Goal: Transaction & Acquisition: Purchase product/service

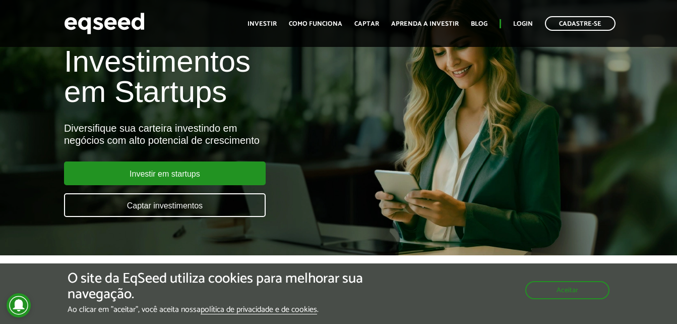
scroll to position [50, 0]
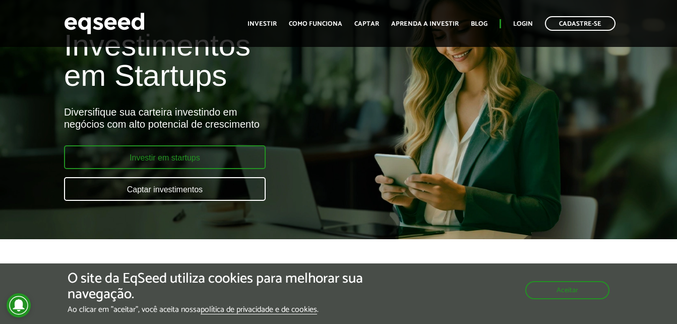
click at [218, 155] on link "Investir em startups" at bounding box center [165, 157] width 202 height 24
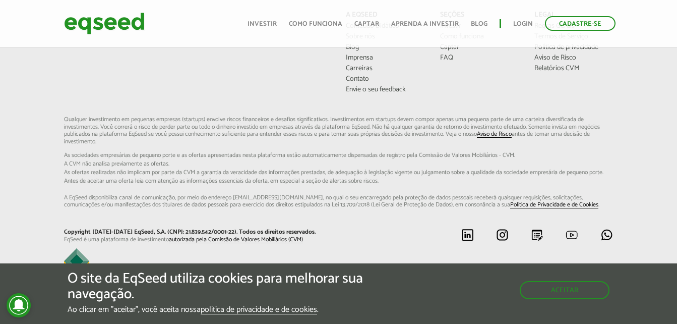
scroll to position [776, 0]
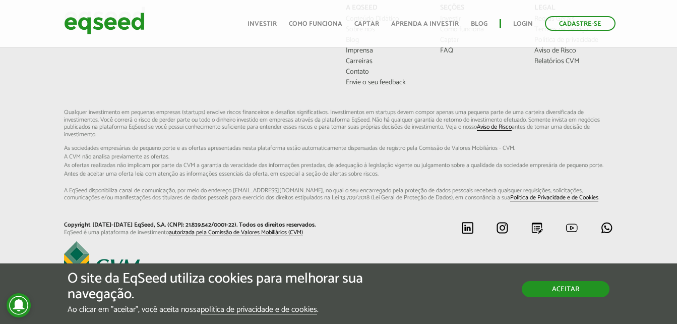
click at [556, 292] on button "Aceitar" at bounding box center [566, 289] width 88 height 16
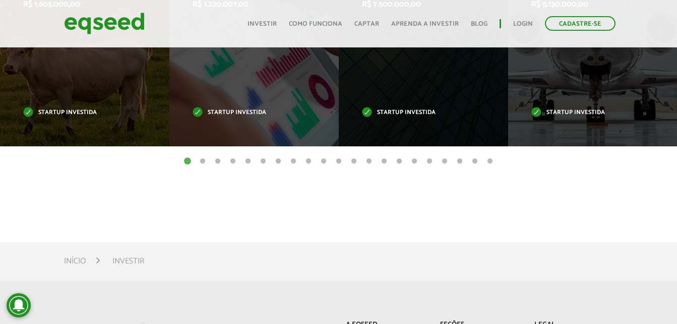
scroll to position [373, 0]
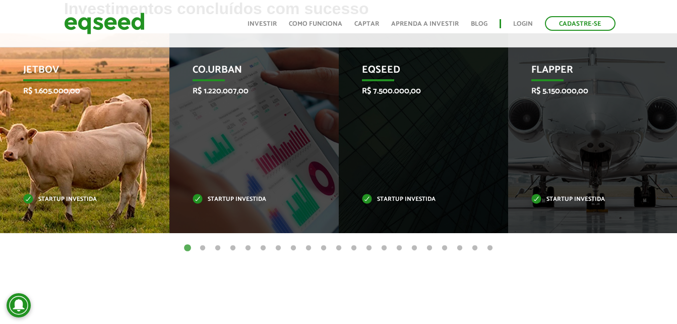
click at [95, 163] on div "JetBov R$ 1.605.000,00 Startup investida" at bounding box center [77, 133] width 154 height 200
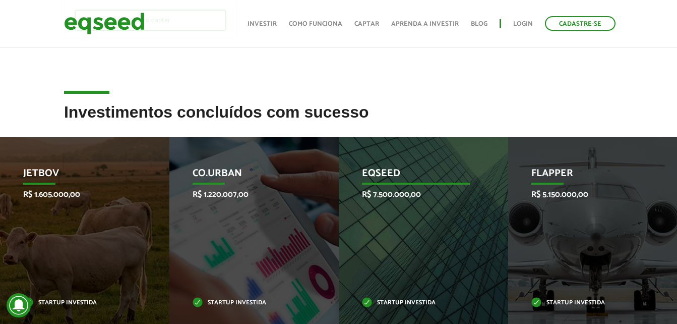
scroll to position [252, 0]
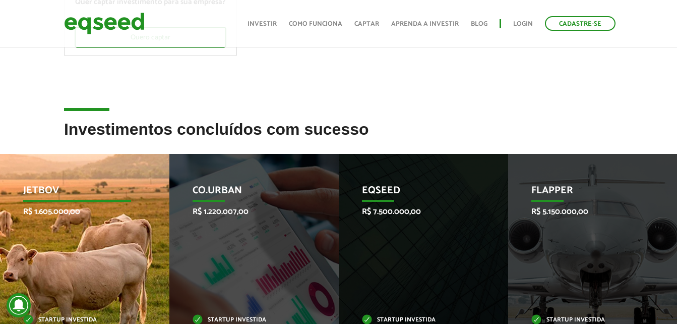
click at [117, 215] on p "R$ 1.605.000,00" at bounding box center [77, 212] width 108 height 10
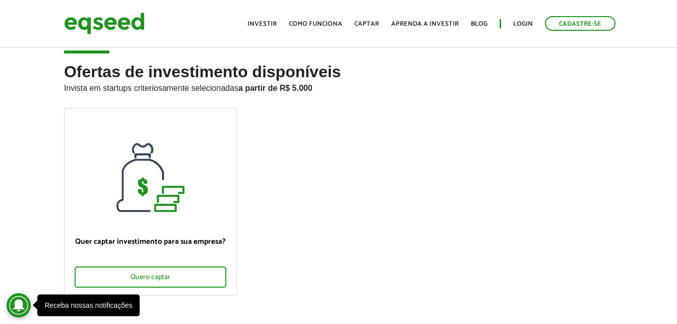
scroll to position [0, 0]
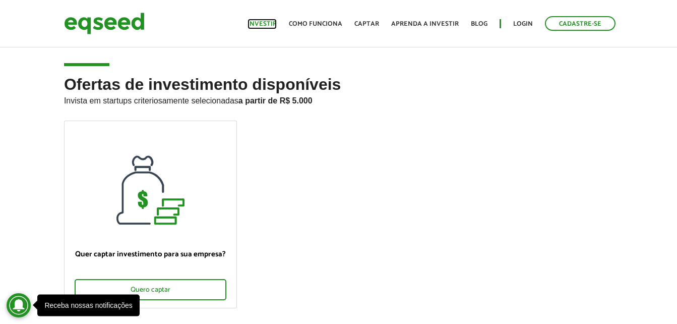
click at [267, 22] on link "Investir" at bounding box center [262, 24] width 29 height 7
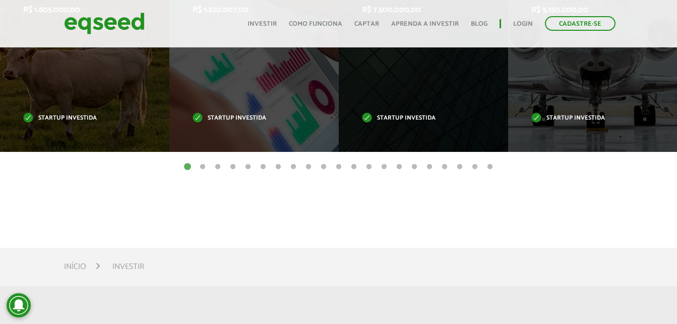
scroll to position [353, 0]
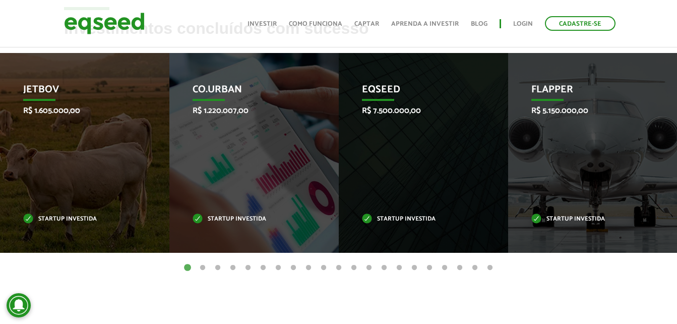
click at [201, 267] on button "2" at bounding box center [203, 268] width 10 height 10
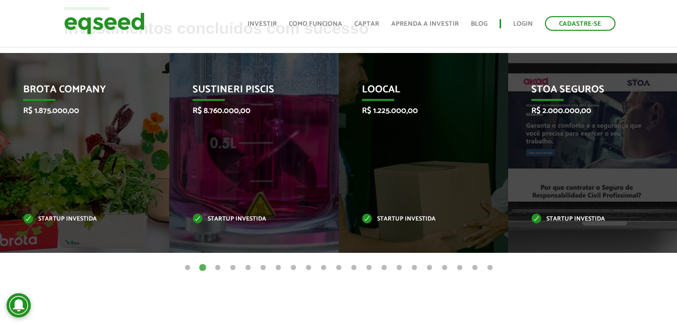
click at [216, 268] on button "3" at bounding box center [218, 268] width 10 height 10
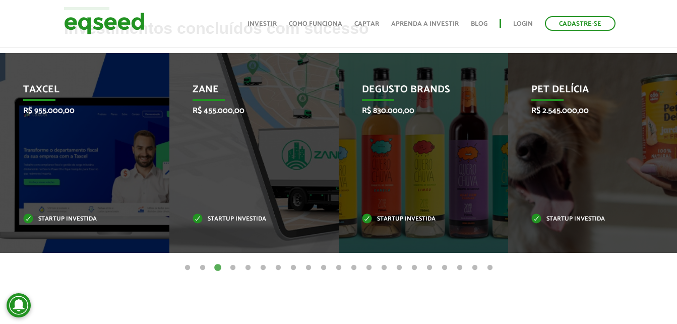
click at [187, 267] on button "1" at bounding box center [188, 268] width 10 height 10
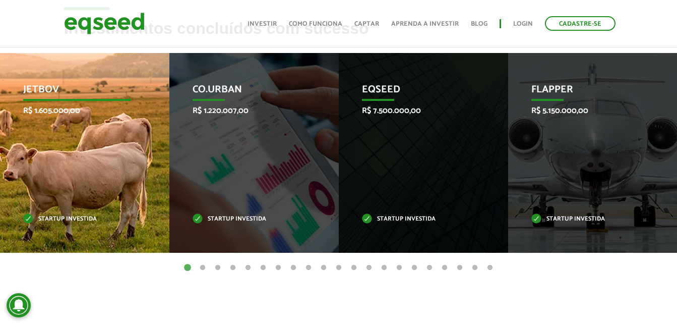
click at [62, 218] on p "Startup investida" at bounding box center [77, 219] width 108 height 6
click at [75, 189] on div "JetBov R$ 1.605.000,00 Startup investida" at bounding box center [78, 153] width 154 height 200
click at [76, 189] on div "JetBov R$ 1.605.000,00 Startup investida" at bounding box center [78, 153] width 154 height 200
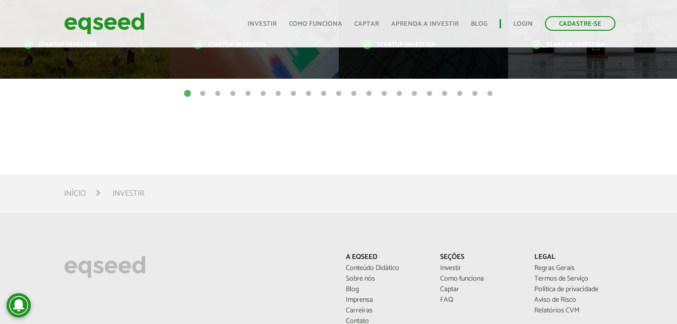
scroll to position [524, 0]
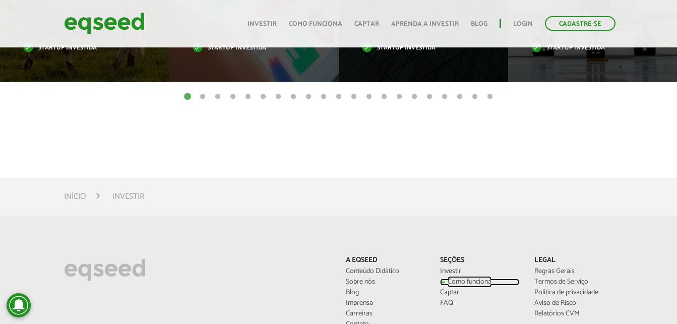
click at [468, 278] on link "Como funciona" at bounding box center [479, 281] width 79 height 7
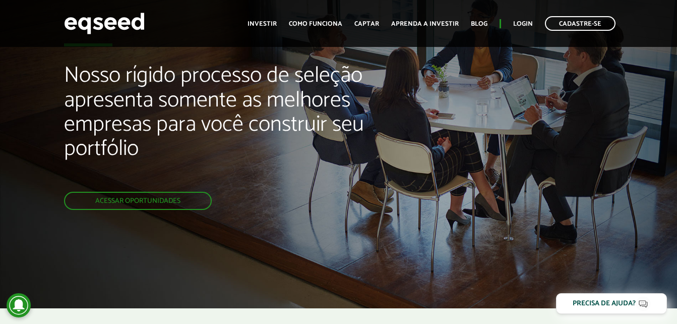
scroll to position [50, 0]
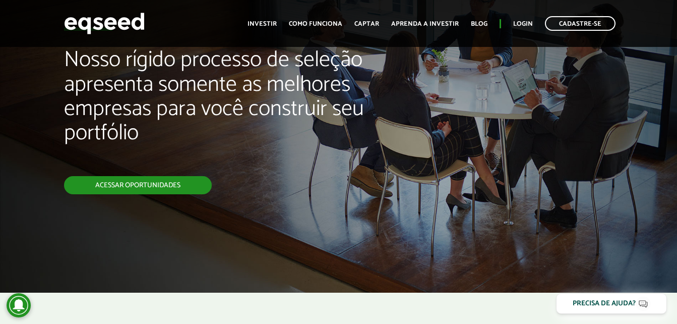
click at [168, 188] on link "Acessar oportunidades" at bounding box center [138, 185] width 148 height 18
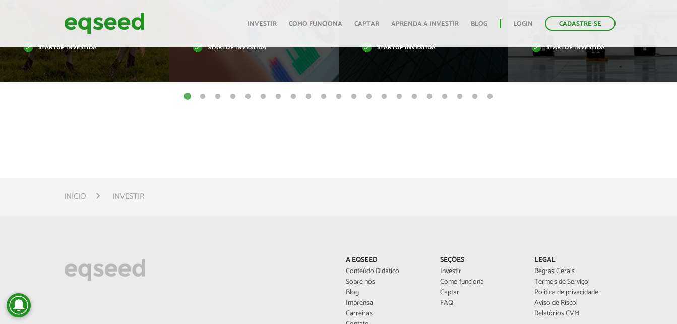
scroll to position [272, 0]
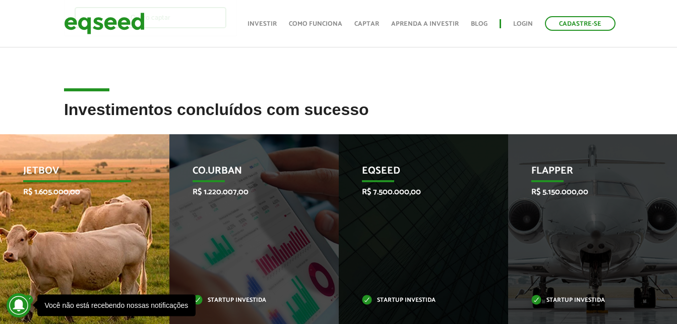
click at [58, 234] on div "JetBov R$ 1.605.000,00 Startup investida" at bounding box center [77, 234] width 154 height 200
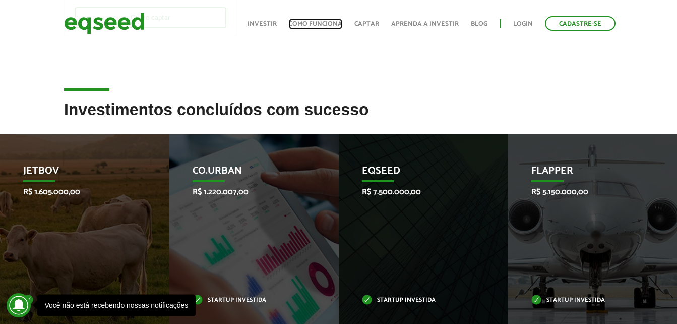
click at [326, 21] on link "Como funciona" at bounding box center [315, 24] width 53 height 7
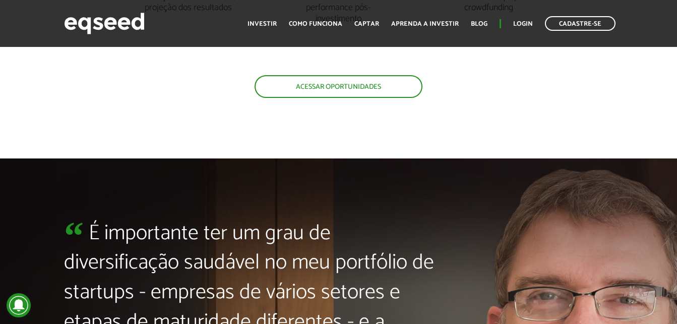
scroll to position [2020, 0]
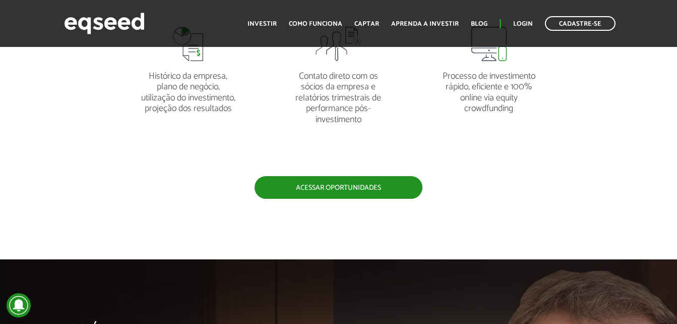
click at [349, 189] on link "Acessar oportunidades" at bounding box center [339, 187] width 168 height 23
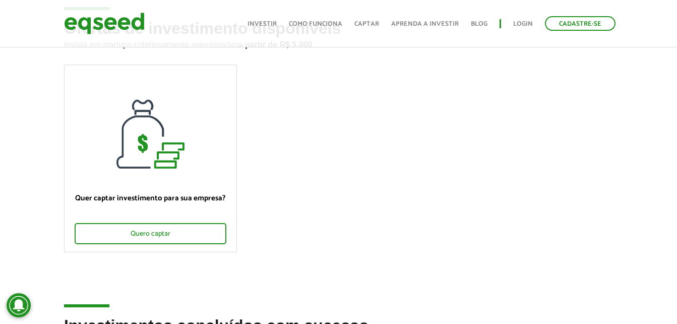
scroll to position [151, 0]
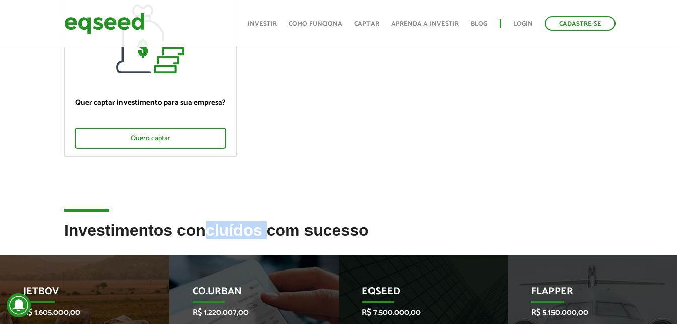
drag, startPoint x: 202, startPoint y: 230, endPoint x: 255, endPoint y: 228, distance: 53.0
click at [255, 228] on h2 "Investimentos concluídos com sucesso" at bounding box center [338, 237] width 549 height 33
copy h2 "cluídos"
click at [480, 207] on div "Quer captar investimento para sua empresa? Quero captar" at bounding box center [338, 95] width 564 height 252
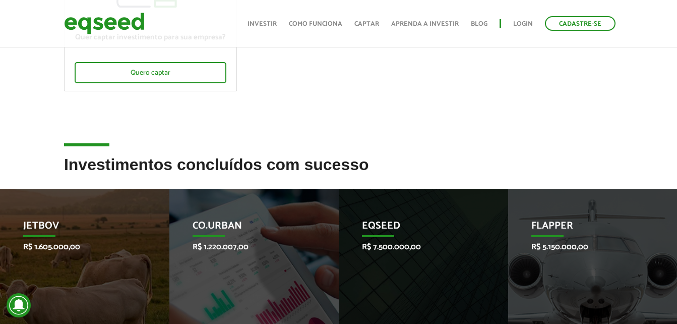
scroll to position [353, 0]
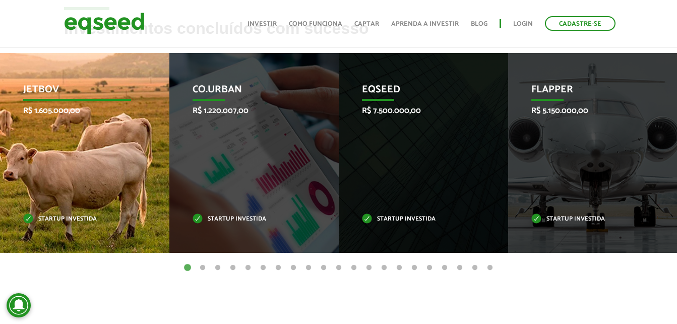
click at [135, 167] on div "JetBov R$ 1.605.000,00 Startup investida" at bounding box center [77, 153] width 154 height 200
click at [51, 90] on p "JetBov" at bounding box center [77, 92] width 108 height 17
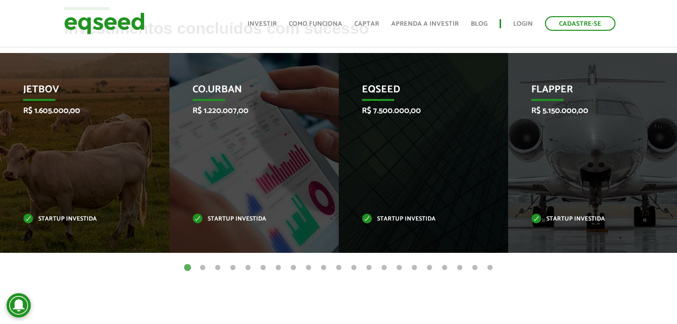
click at [488, 268] on button "21" at bounding box center [490, 268] width 10 height 10
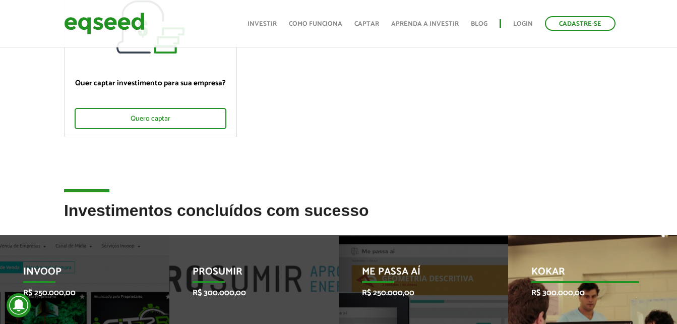
scroll to position [0, 0]
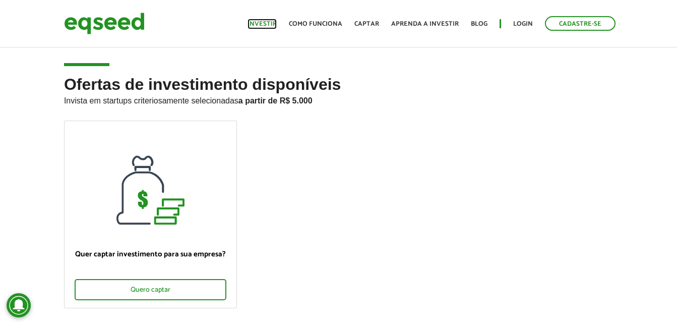
click at [269, 25] on link "Investir" at bounding box center [262, 24] width 29 height 7
click at [520, 24] on link "Login" at bounding box center [523, 24] width 20 height 7
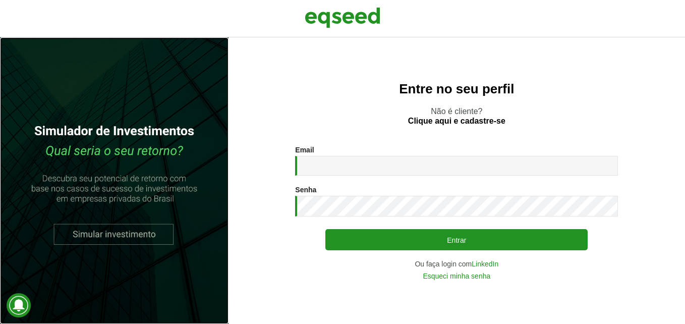
click at [147, 236] on link at bounding box center [114, 180] width 228 height 287
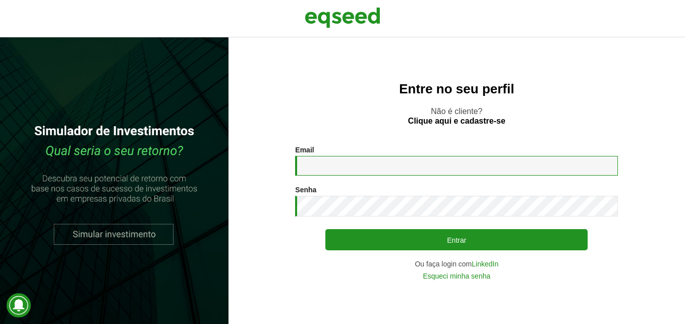
click at [408, 169] on input "Email *" at bounding box center [456, 166] width 323 height 20
type input "**********"
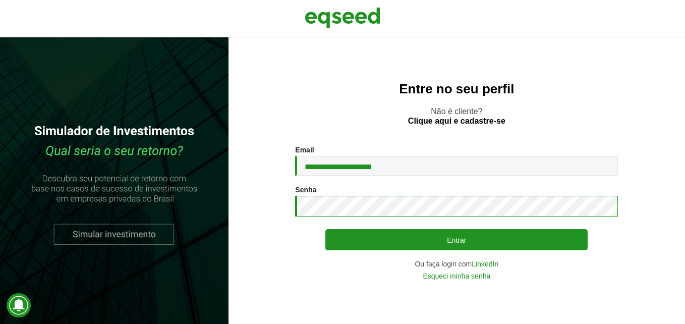
click at [325, 229] on button "Entrar" at bounding box center [456, 239] width 262 height 21
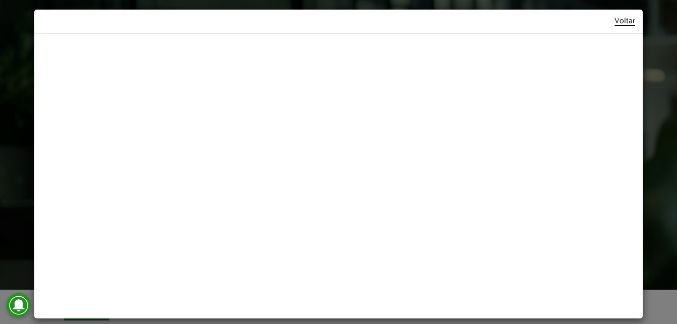
scroll to position [31, 0]
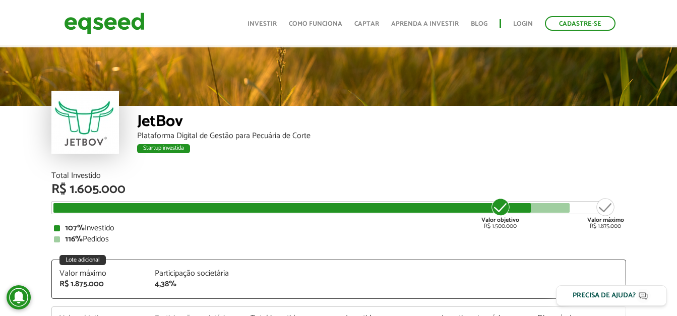
scroll to position [1212, 0]
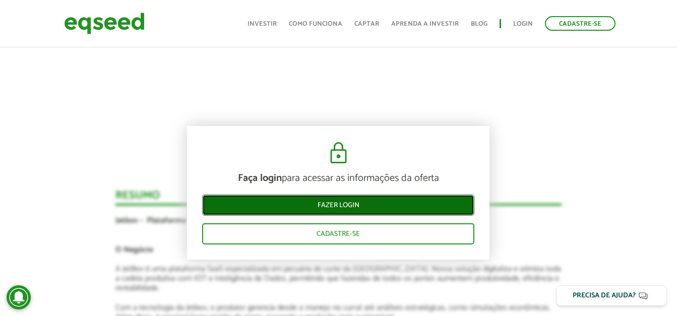
click at [381, 205] on link "Fazer login" at bounding box center [338, 205] width 272 height 21
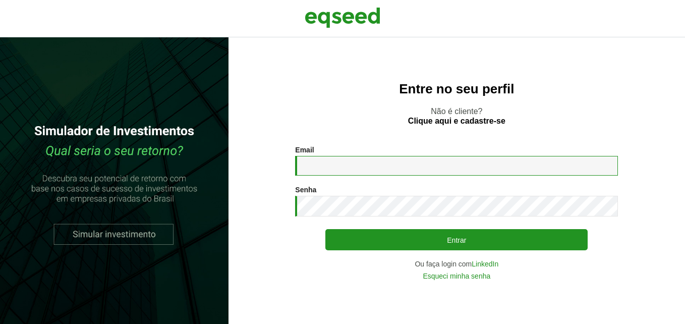
click at [339, 163] on input "Email *" at bounding box center [456, 166] width 323 height 20
type input "**********"
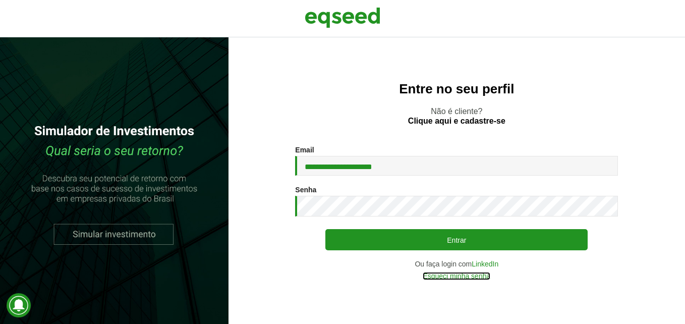
click at [476, 275] on link "Esqueci minha senha" at bounding box center [457, 275] width 68 height 7
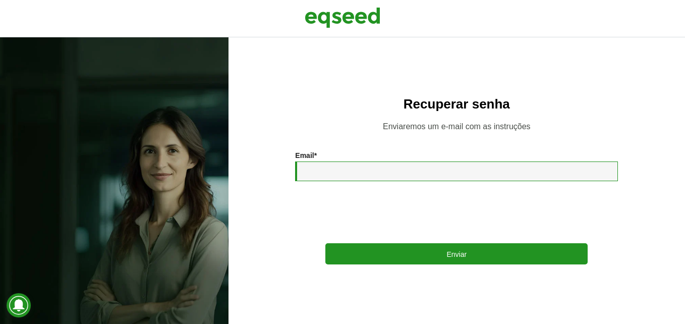
click at [322, 173] on input "Email *" at bounding box center [456, 171] width 323 height 20
type input "**********"
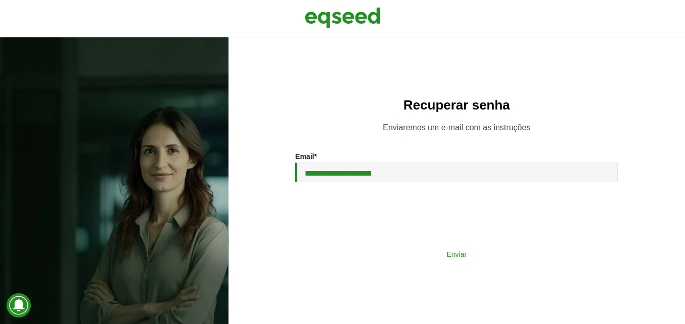
click at [458, 258] on button "Enviar" at bounding box center [456, 253] width 262 height 19
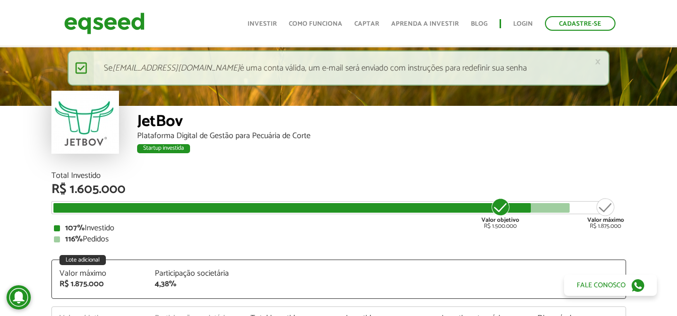
scroll to position [1212, 0]
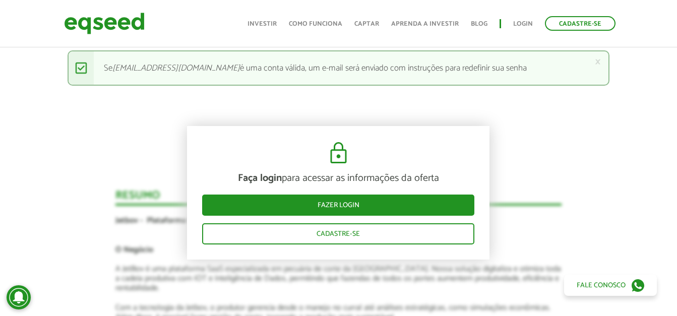
click at [377, 112] on article "Novidades Análise da Oferta 1 Faça login para acessar as informações da oferta …" at bounding box center [339, 251] width 446 height 1367
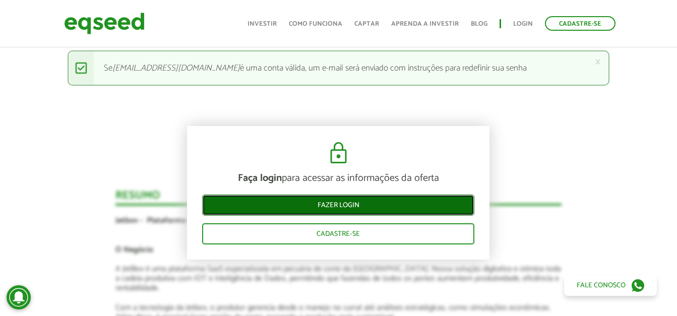
click at [370, 203] on link "Fazer login" at bounding box center [338, 205] width 272 height 21
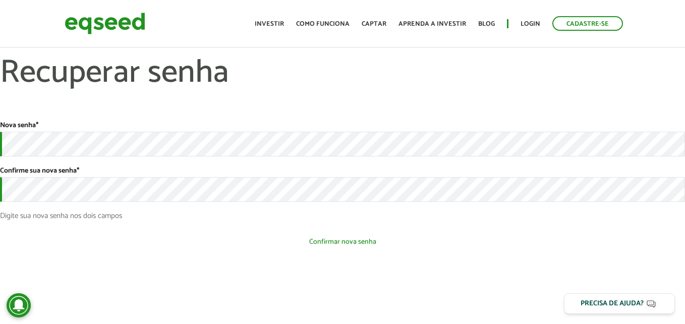
click at [382, 245] on button "Confirmar nova senha" at bounding box center [342, 241] width 685 height 19
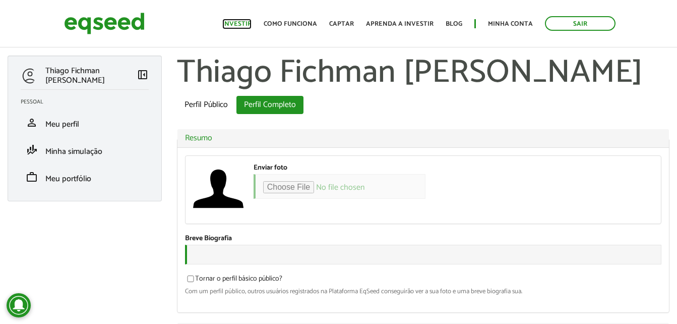
click at [244, 23] on link "Investir" at bounding box center [236, 24] width 29 height 7
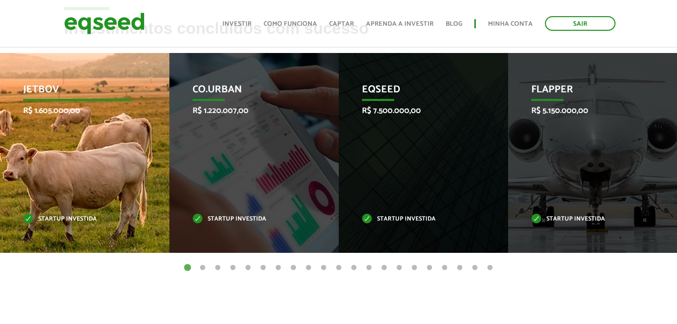
click at [34, 163] on div "JetBov R$ 1.605.000,00 Startup investida" at bounding box center [77, 153] width 154 height 200
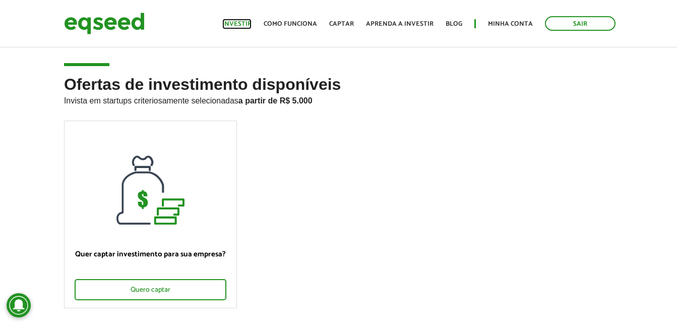
click at [243, 24] on link "Investir" at bounding box center [236, 24] width 29 height 7
click at [304, 21] on link "Como funciona" at bounding box center [290, 24] width 53 height 7
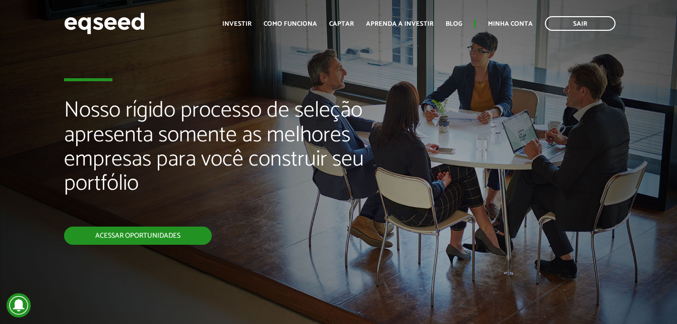
click at [135, 237] on link "Acessar oportunidades" at bounding box center [138, 235] width 148 height 18
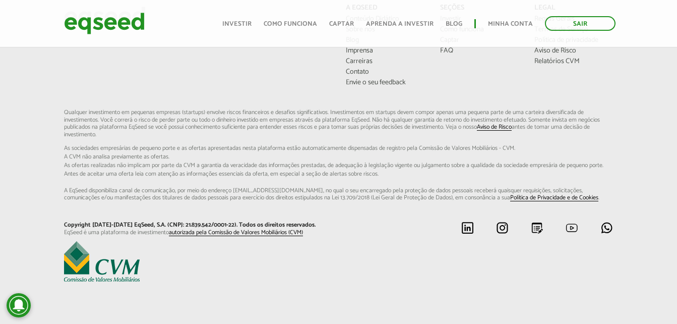
scroll to position [675, 0]
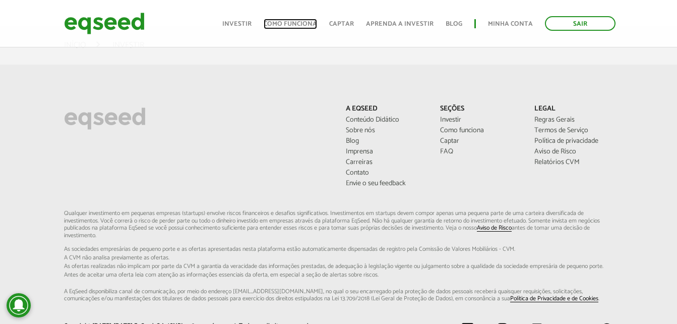
click at [293, 24] on link "Como funciona" at bounding box center [290, 24] width 53 height 7
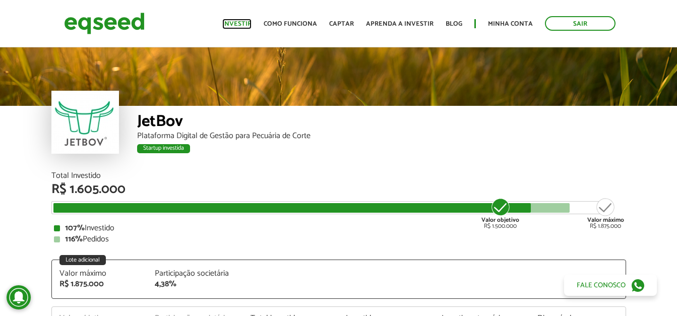
click at [241, 22] on link "Investir" at bounding box center [236, 24] width 29 height 7
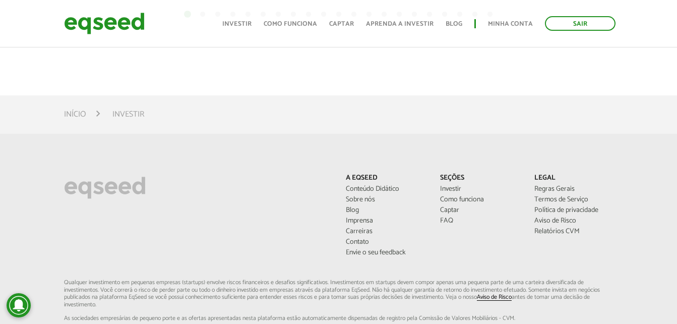
scroll to position [454, 0]
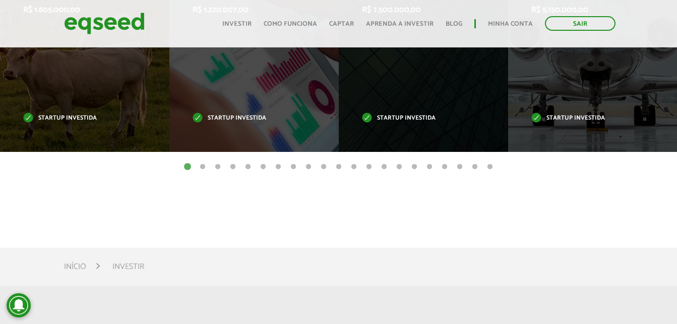
click at [491, 164] on button "21" at bounding box center [490, 167] width 10 height 10
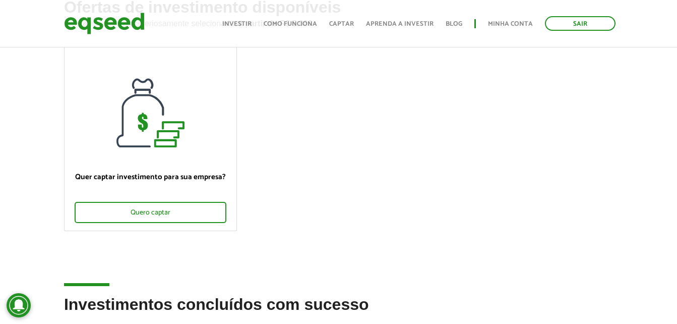
scroll to position [0, 0]
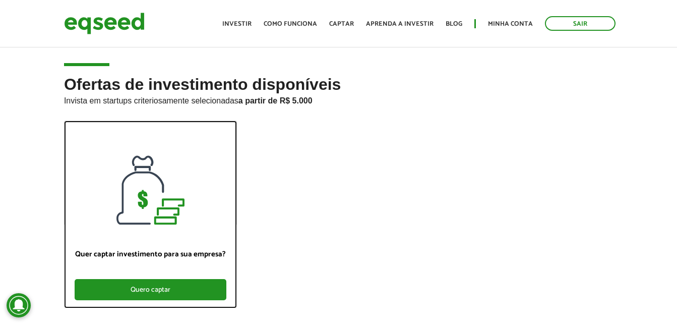
click at [154, 293] on div "Quero captar" at bounding box center [151, 289] width 152 height 21
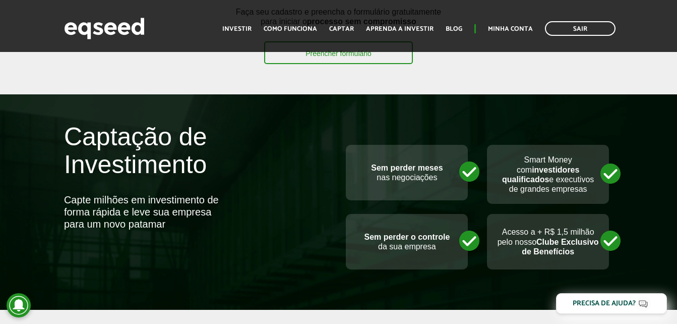
scroll to position [404, 0]
